Goal: Information Seeking & Learning: Check status

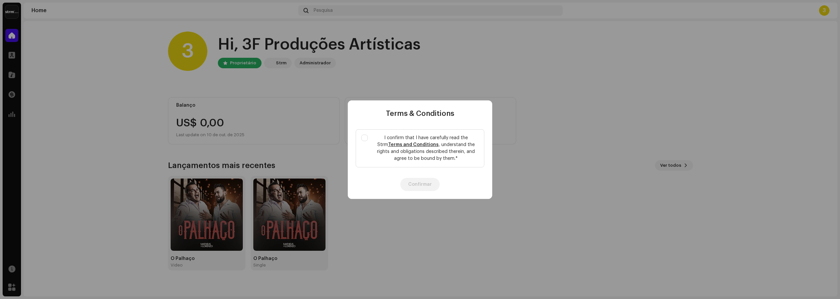
click at [579, 101] on div "Terms & Conditions I confirm that I have carefully read the Strm Terms and Cond…" at bounding box center [420, 149] width 840 height 299
click at [420, 158] on p "I confirm that I have carefully read the Strm Terms and Conditions , understand…" at bounding box center [426, 149] width 106 height 28
click at [368, 141] on input "I confirm that I have carefully read the Strm Terms and Conditions , understand…" at bounding box center [364, 138] width 7 height 7
checkbox input "true"
click at [415, 185] on button "Confirmar" at bounding box center [419, 184] width 39 height 13
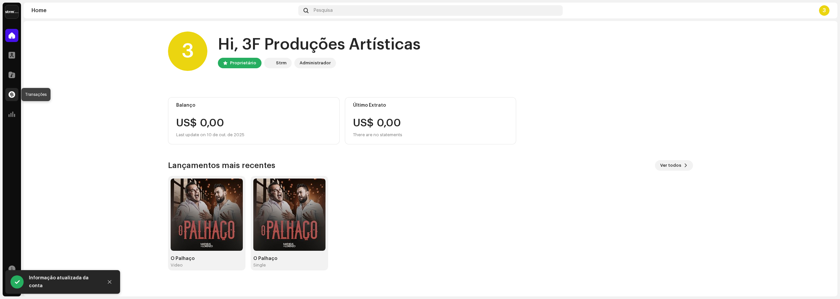
click at [12, 94] on span at bounding box center [12, 94] width 7 height 5
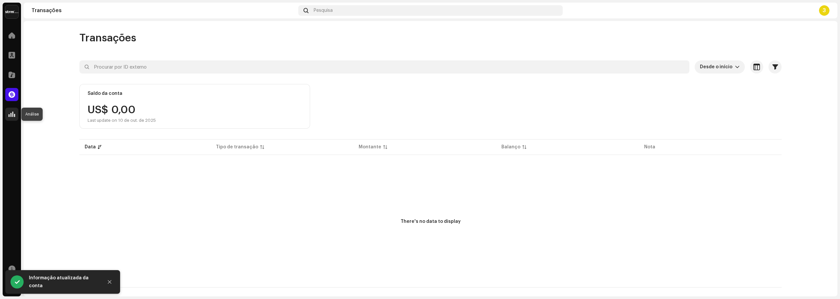
click at [11, 117] on span at bounding box center [12, 114] width 7 height 5
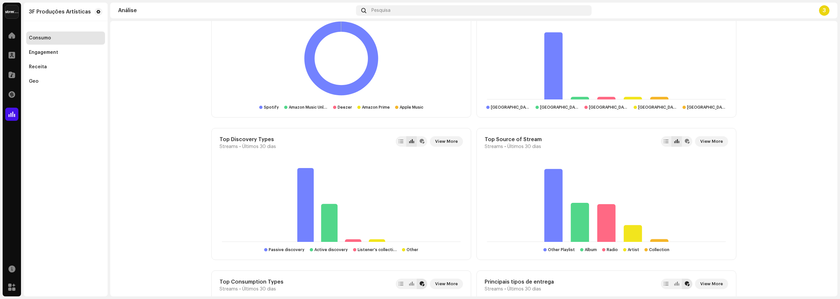
scroll to position [591, 0]
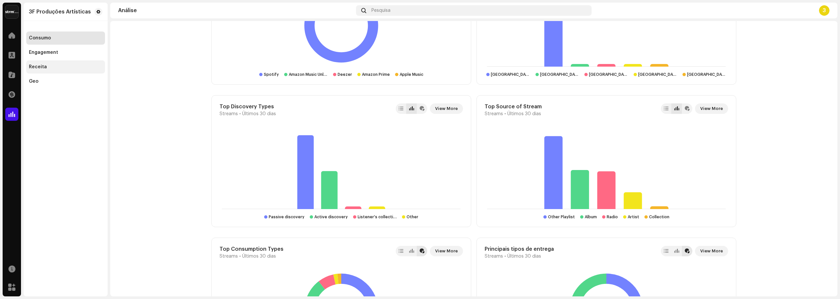
click at [50, 67] on div "Receita" at bounding box center [65, 66] width 73 height 5
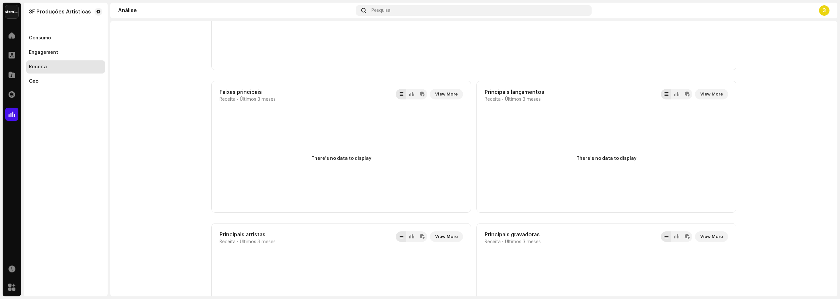
scroll to position [197, 0]
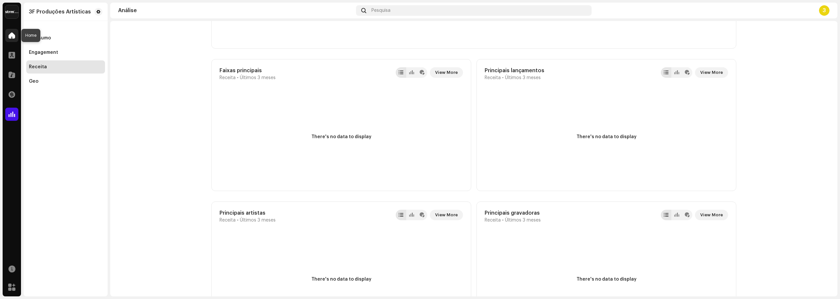
click at [8, 36] on div at bounding box center [11, 35] width 13 height 13
